Goal: Information Seeking & Learning: Find specific fact

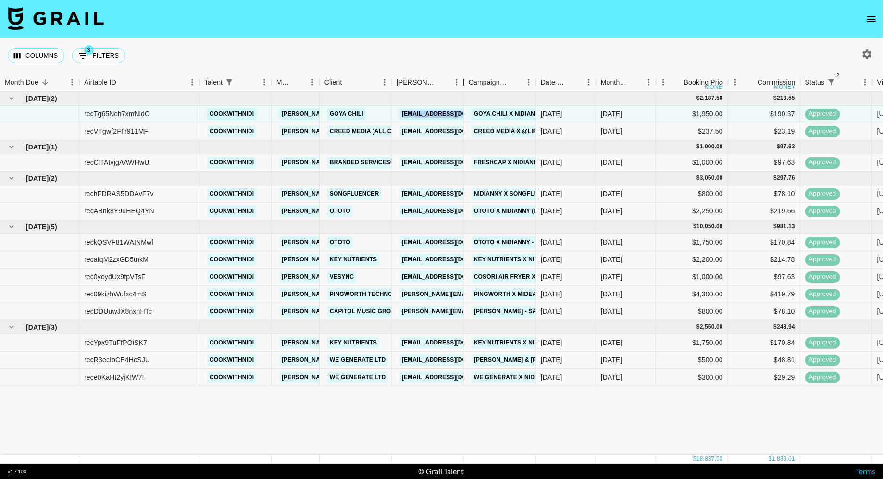
drag, startPoint x: 463, startPoint y: 84, endPoint x: 515, endPoint y: 84, distance: 51.9
click at [470, 84] on div "Booker" at bounding box center [464, 82] width 12 height 19
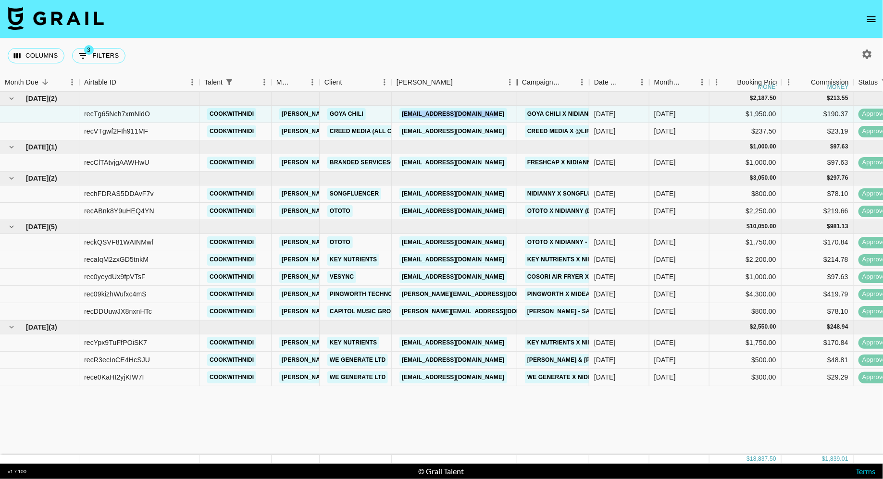
drag, startPoint x: 515, startPoint y: 84, endPoint x: 534, endPoint y: 84, distance: 18.7
click at [523, 84] on div "Booker" at bounding box center [517, 82] width 12 height 19
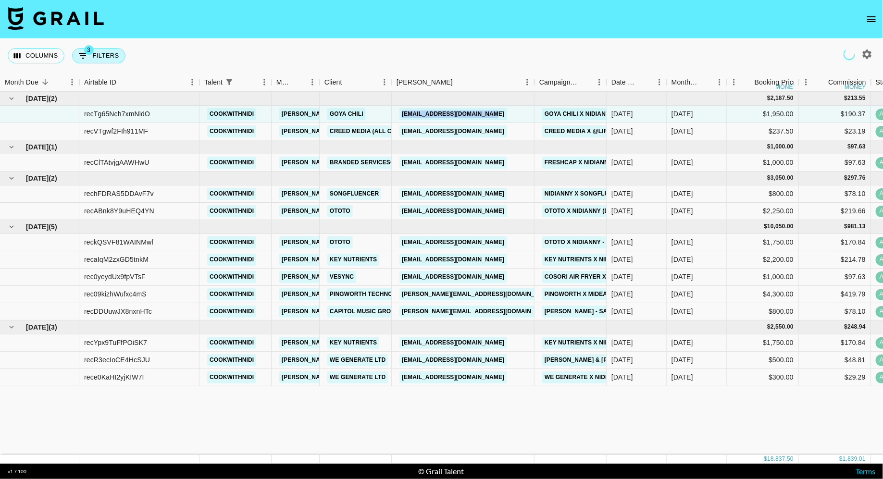
click at [98, 53] on button "3 Filters" at bounding box center [98, 55] width 53 height 15
select select "status"
select select "isNotAnyOf"
select select "status"
select select "approved"
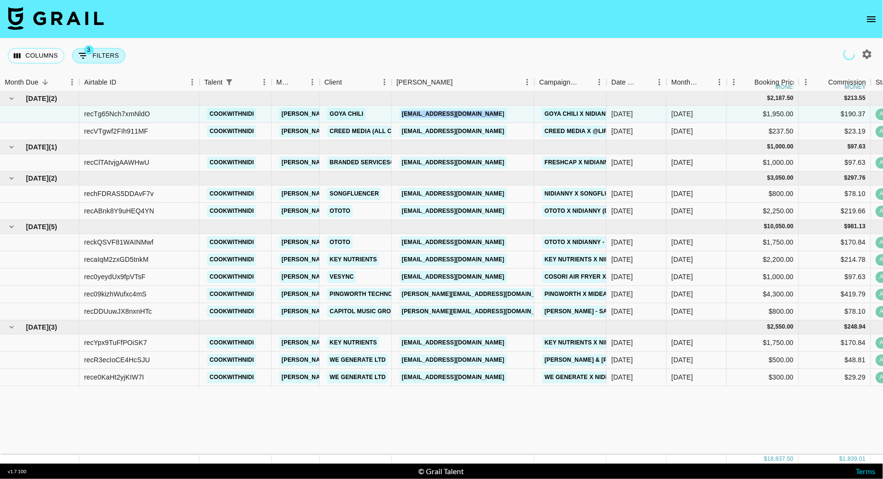
select select "talentName"
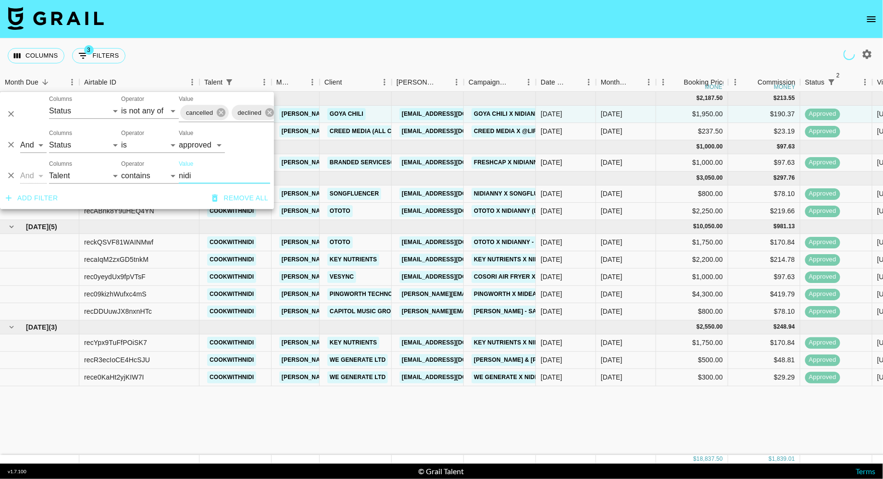
click at [203, 180] on input "nidi" at bounding box center [224, 175] width 91 height 15
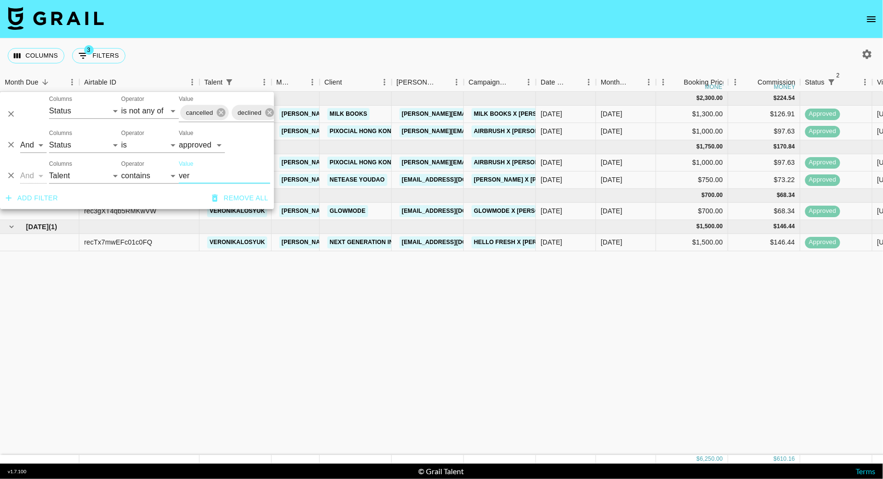
type input "ver"
click at [537, 407] on div "[DATE] ( 2 ) $ 2,300.00 $ 224.54 recVJILcoHrlAGwfh veronikalosyuk [PERSON_NAME]…" at bounding box center [744, 273] width 1488 height 363
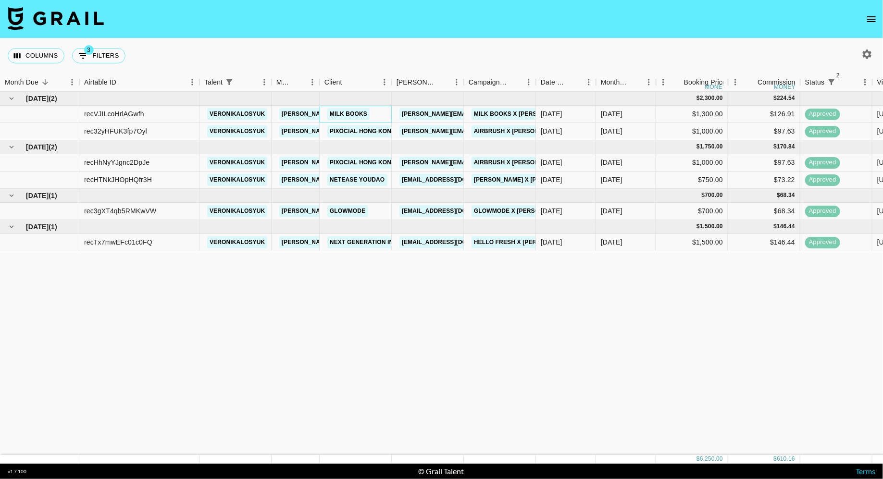
click at [373, 116] on div "Milk Books" at bounding box center [356, 114] width 72 height 17
click at [380, 210] on div "GLOWMODE" at bounding box center [356, 211] width 72 height 17
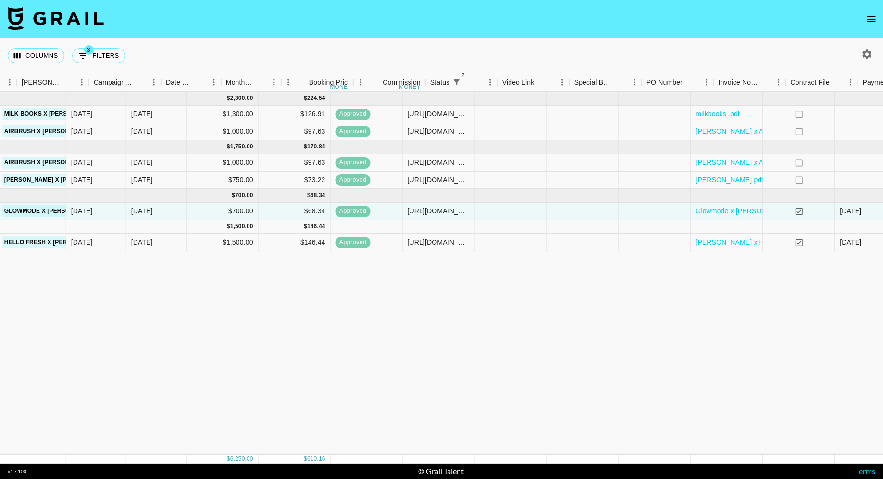
scroll to position [0, 599]
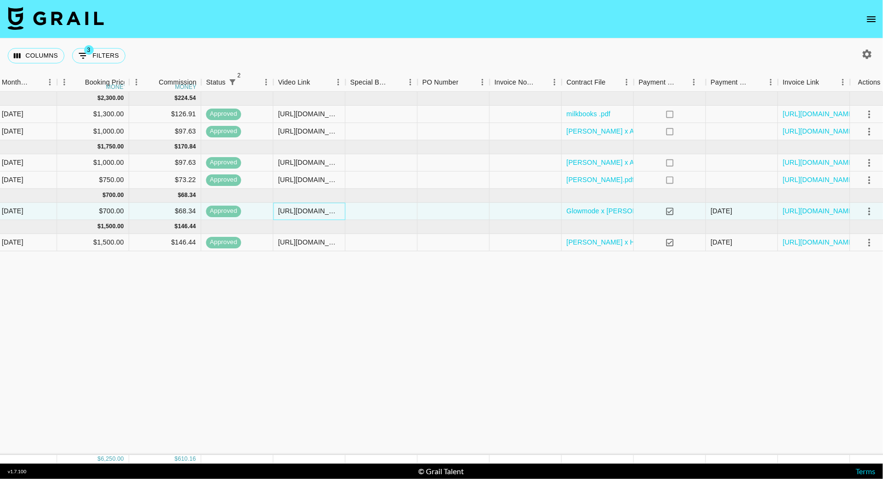
click at [312, 213] on div "[URL][DOMAIN_NAME]" at bounding box center [309, 211] width 62 height 10
click at [312, 213] on input "[URL][DOMAIN_NAME]" at bounding box center [309, 211] width 71 height 8
